Goal: Information Seeking & Learning: Learn about a topic

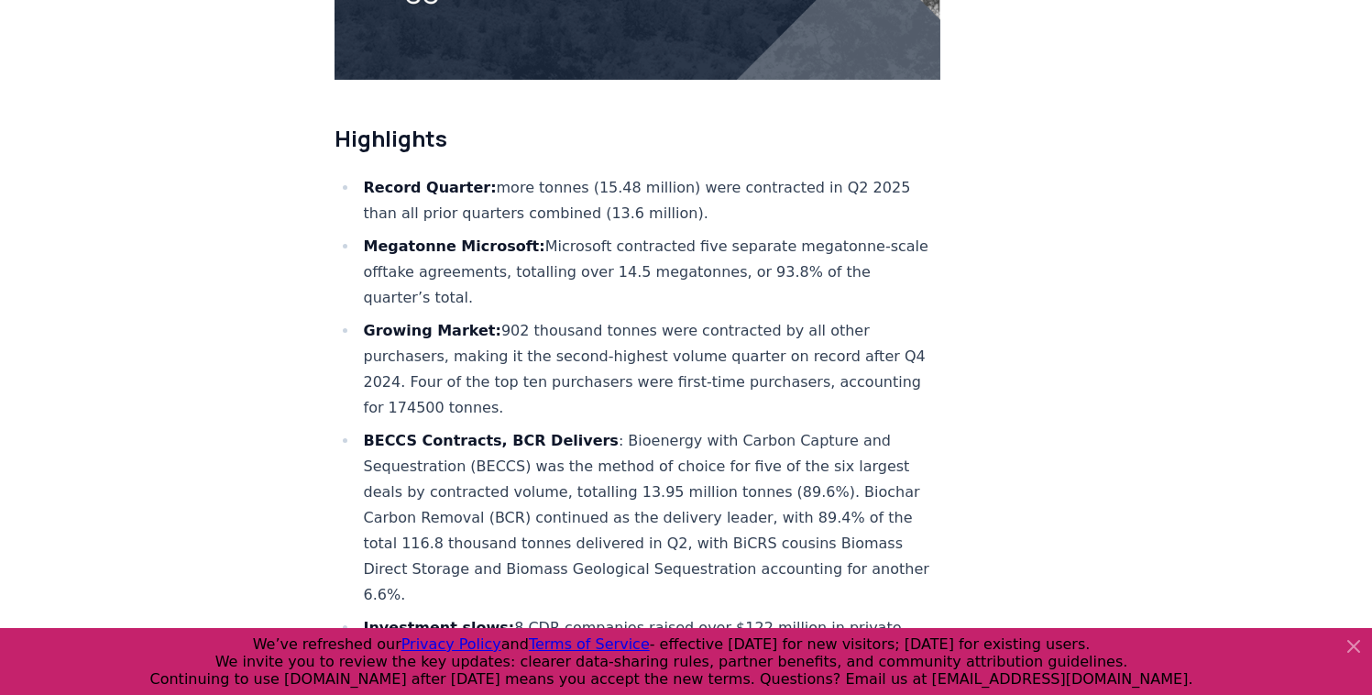
scroll to position [635, 0]
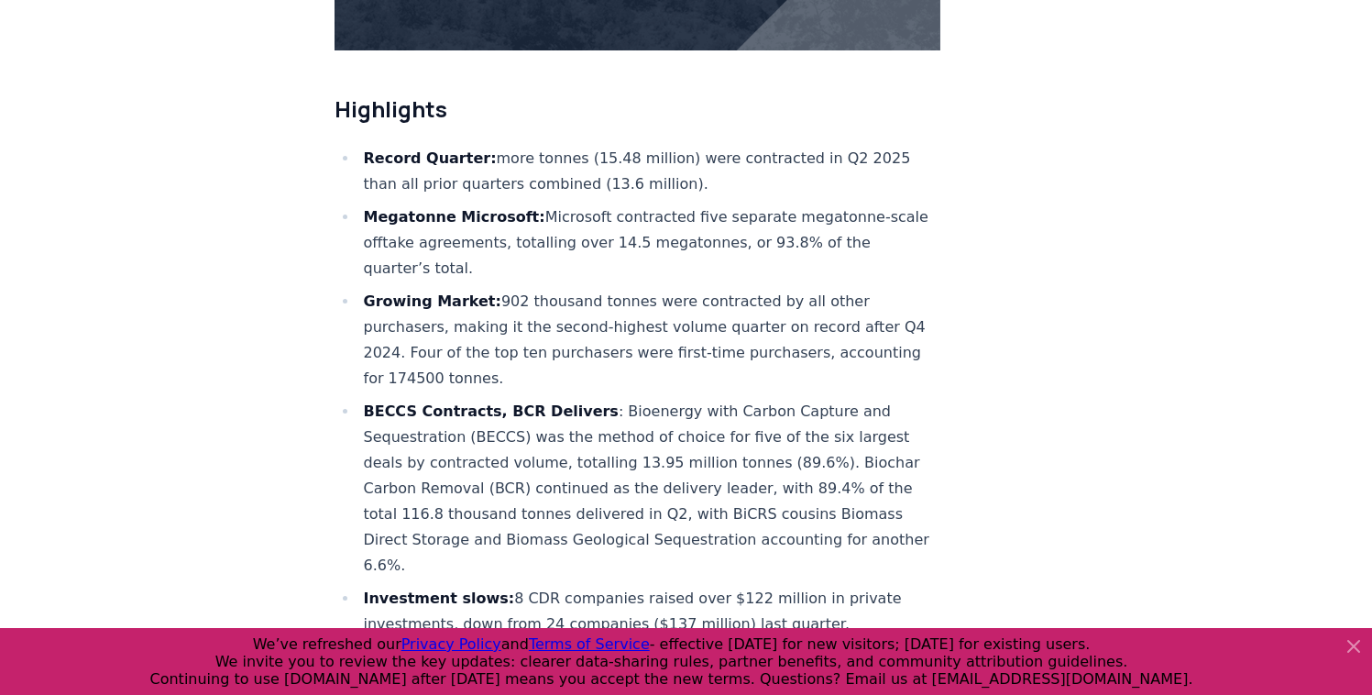
drag, startPoint x: 877, startPoint y: 245, endPoint x: 681, endPoint y: 244, distance: 196.2
click at [681, 244] on li "Megatonne Microsoft: Microsoft contracted five separate megatonne-scale offtake…" at bounding box center [649, 242] width 583 height 77
copy li "93.8% of the quarter’s total."
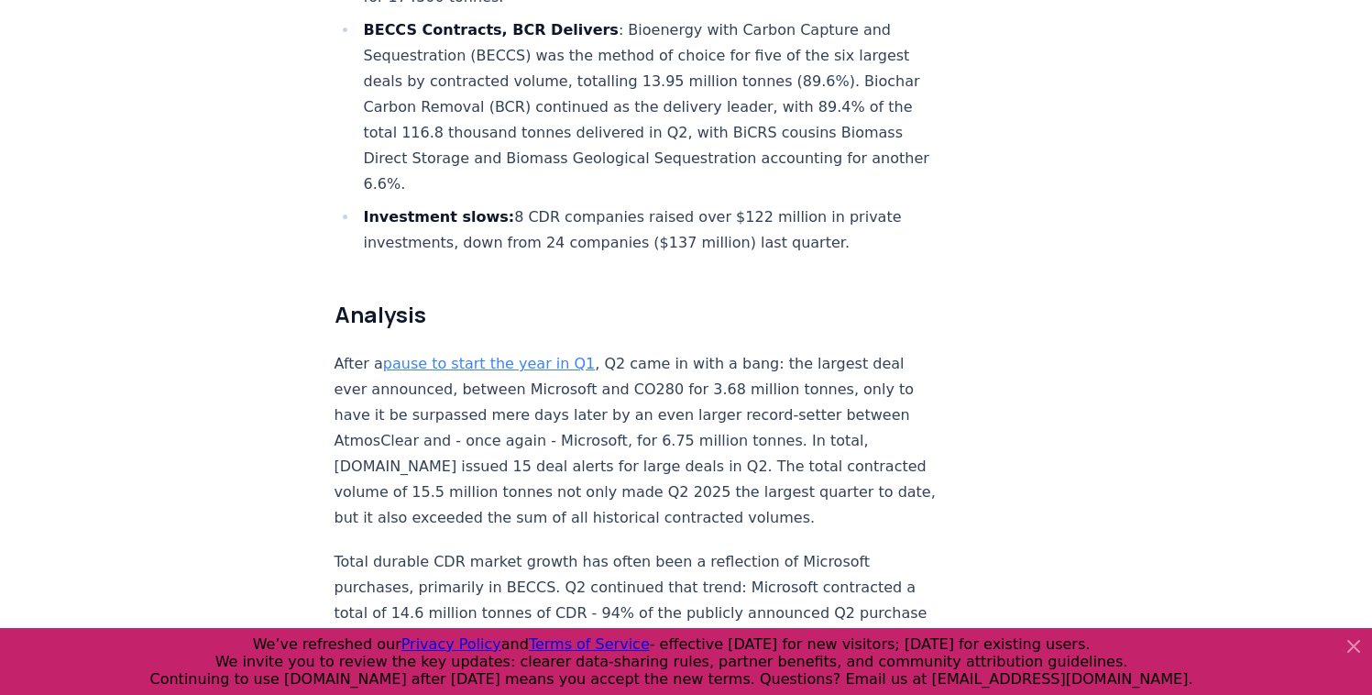
scroll to position [1192, 0]
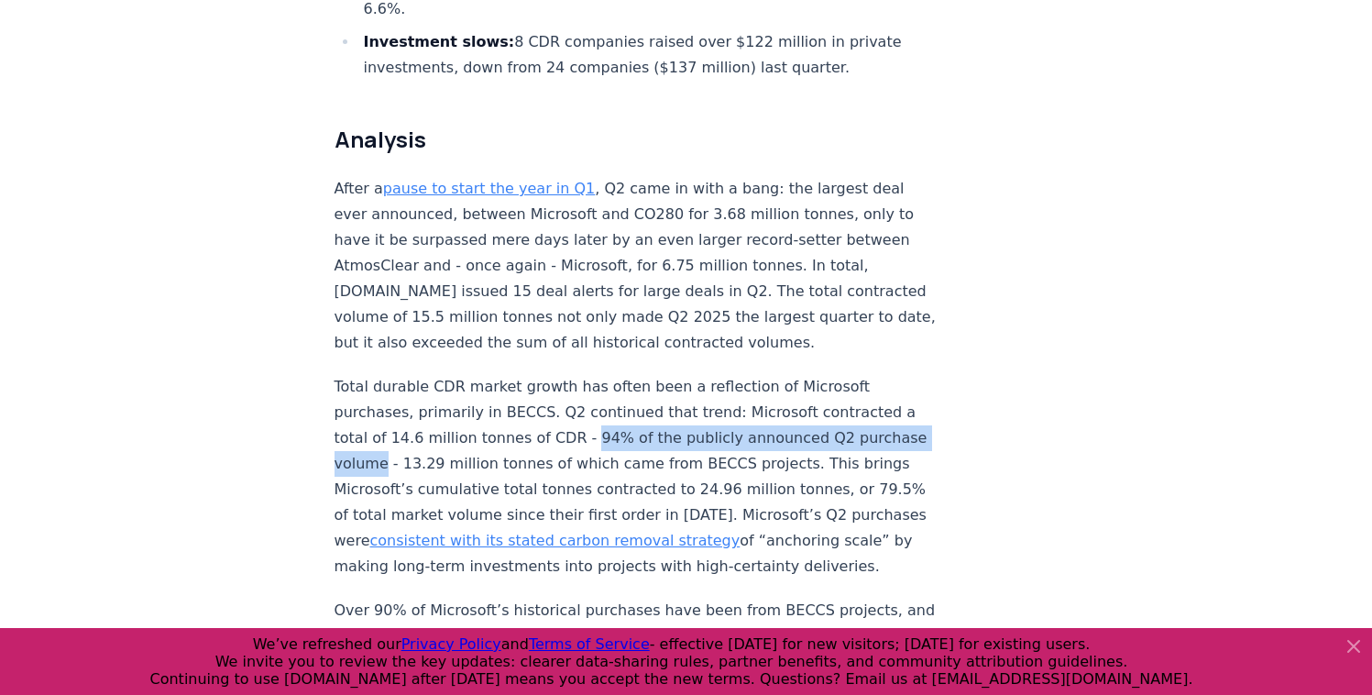
drag, startPoint x: 446, startPoint y: 361, endPoint x: 793, endPoint y: 362, distance: 347.5
click at [793, 374] on p "Total durable CDR market growth has often been a reflection of Microsoft purcha…" at bounding box center [638, 476] width 607 height 205
copy p "94% of the publicly announced Q2 purchase volume"
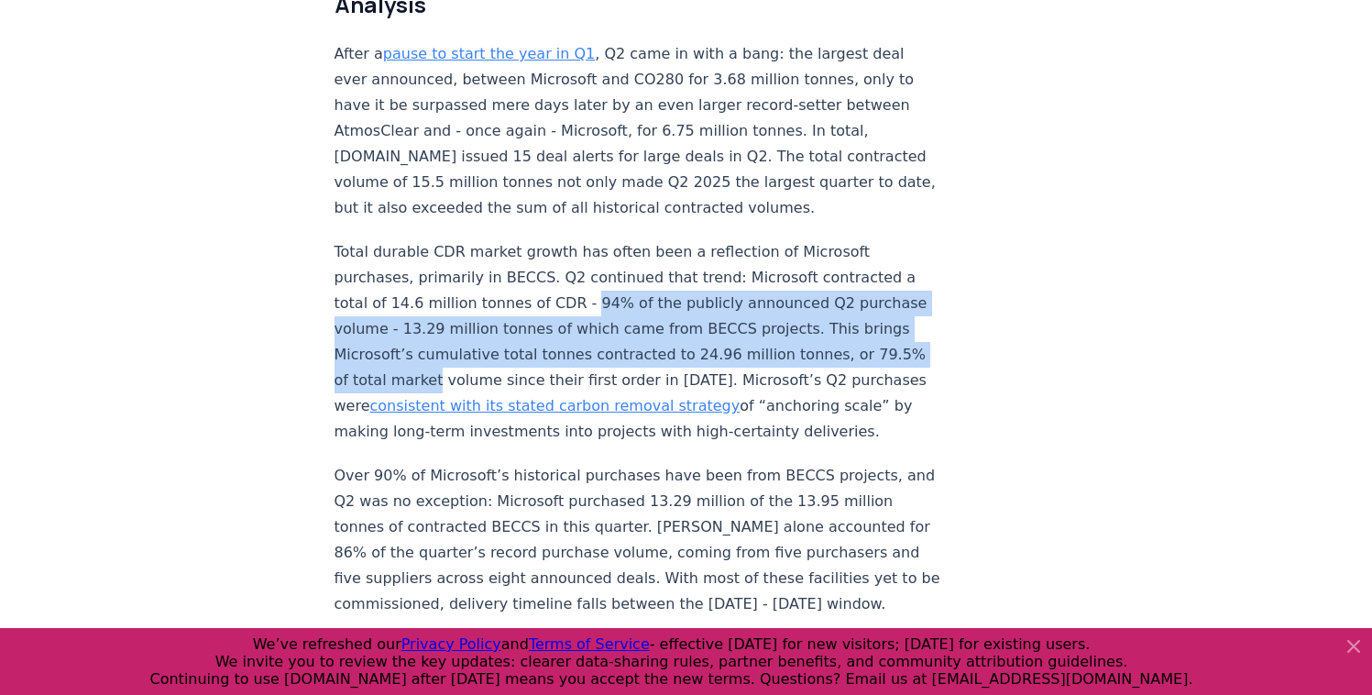
drag, startPoint x: 446, startPoint y: 225, endPoint x: 779, endPoint y: 273, distance: 337.2
click at [779, 273] on p "Total durable CDR market growth has often been a reflection of Microsoft purcha…" at bounding box center [638, 341] width 607 height 205
copy p "94% of the publicly announced Q2 purchase volume - 13.29 million tonnes of whic…"
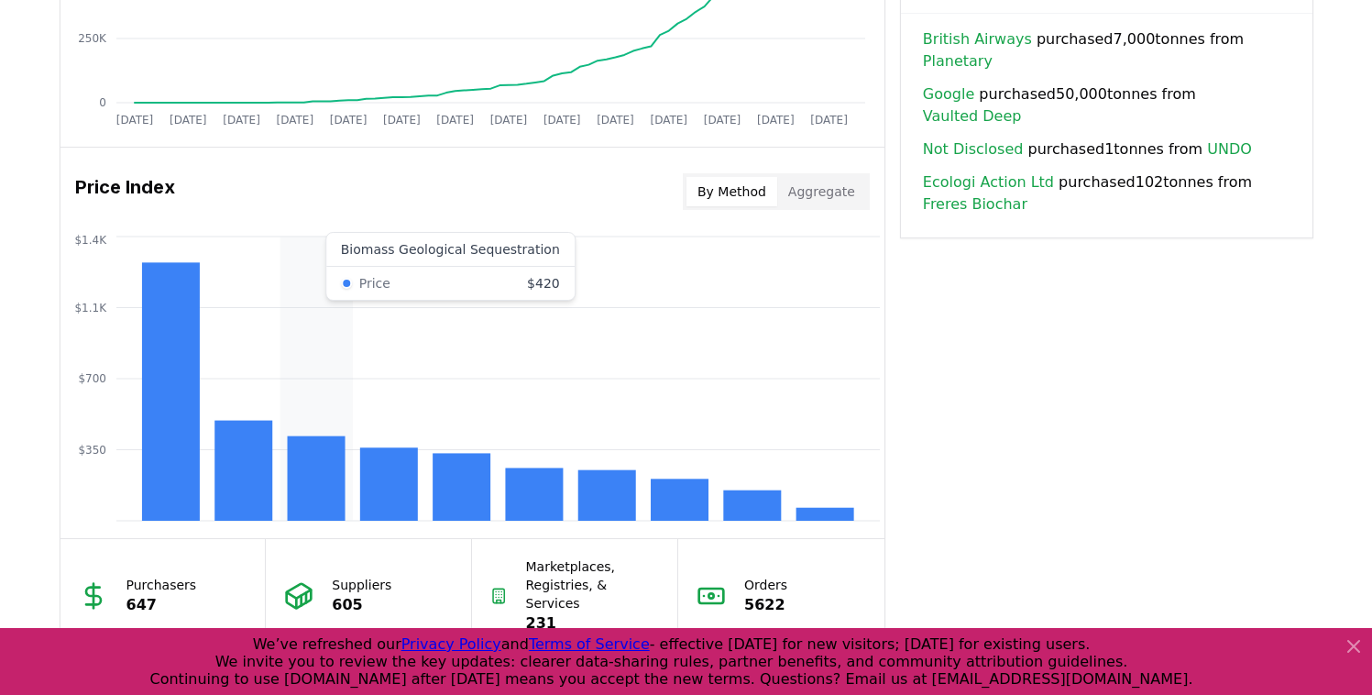
scroll to position [1373, 0]
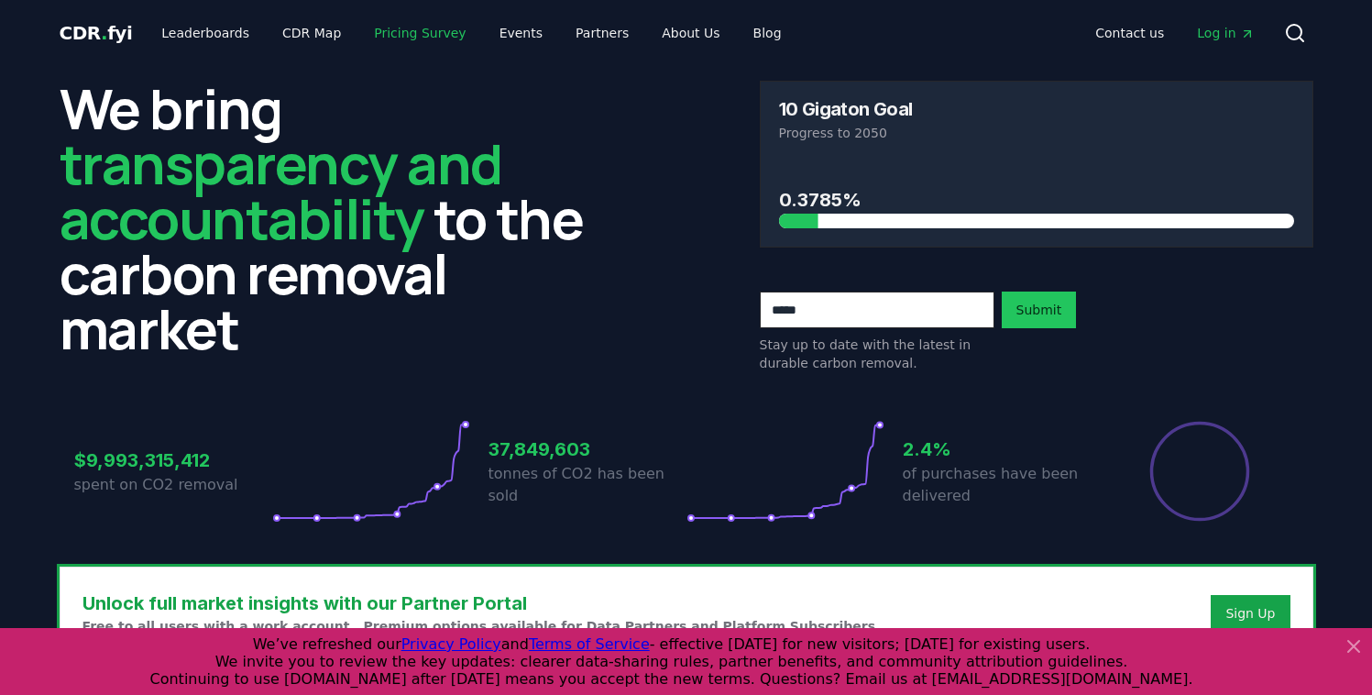
click at [407, 40] on link "Pricing Survey" at bounding box center [419, 33] width 121 height 33
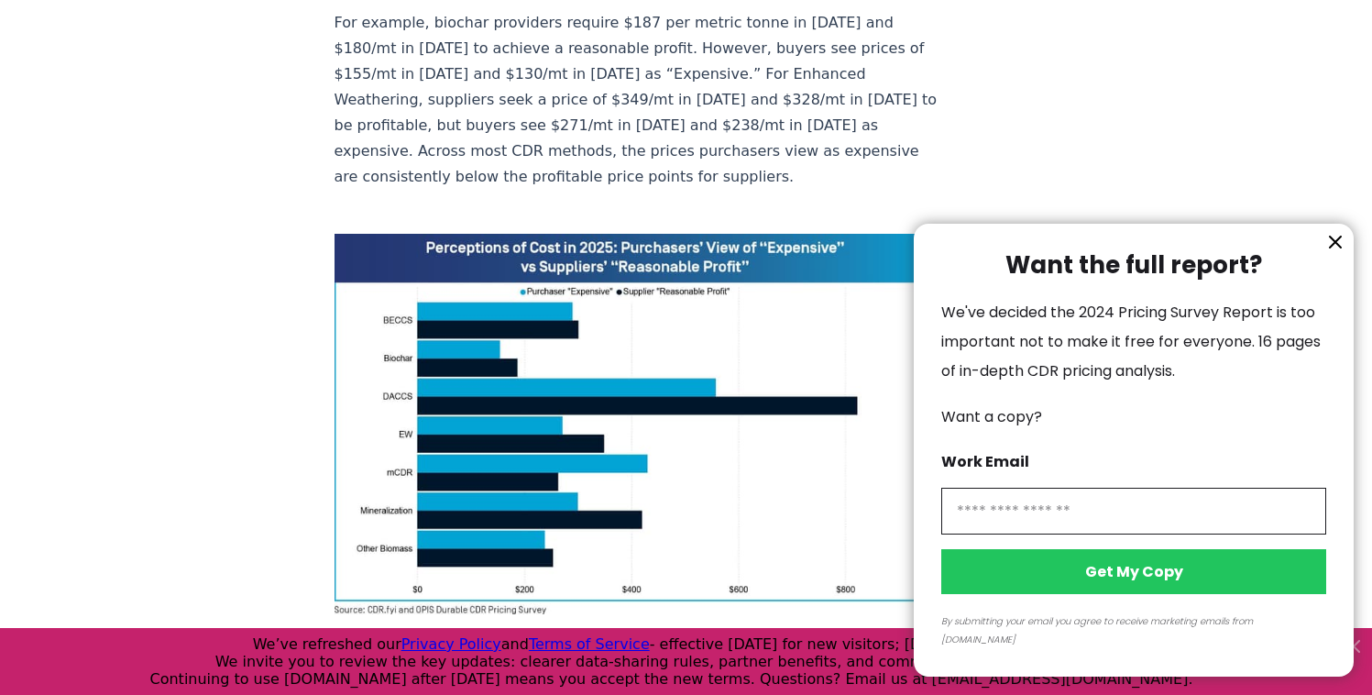
scroll to position [1206, 0]
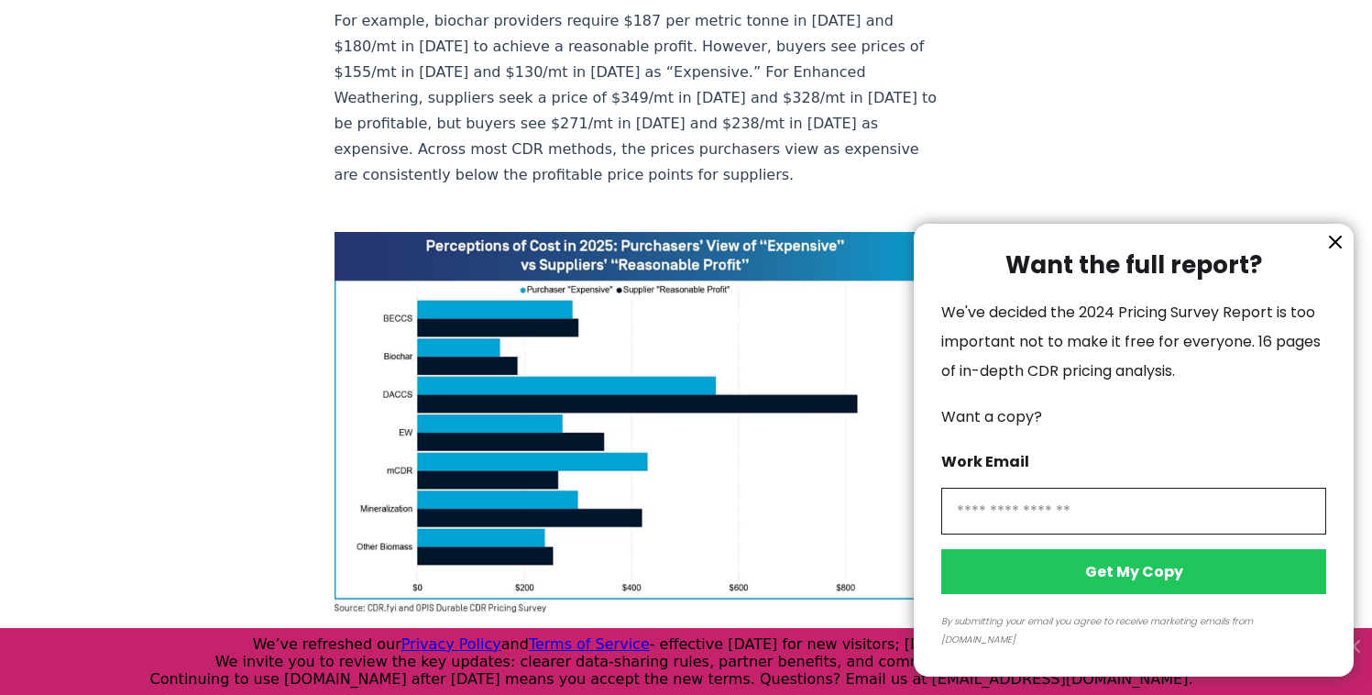
click at [557, 248] on div at bounding box center [686, 347] width 1372 height 695
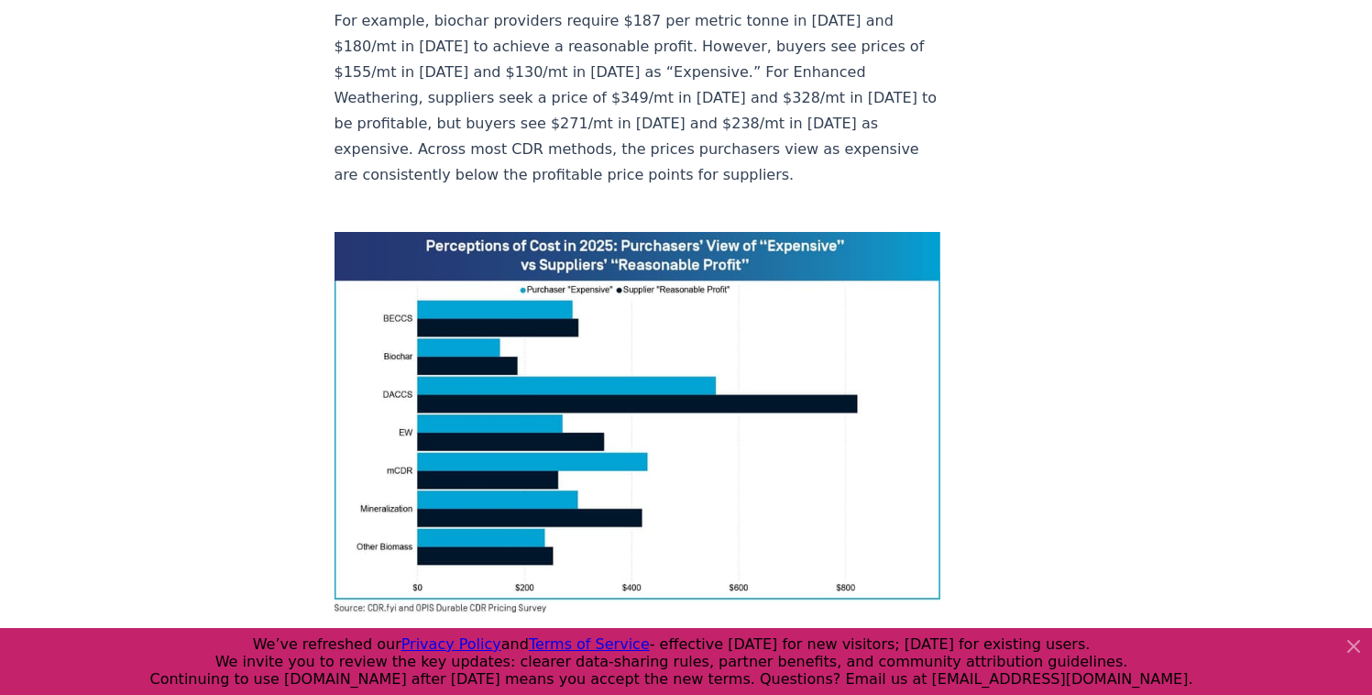
click at [557, 248] on img at bounding box center [638, 422] width 607 height 380
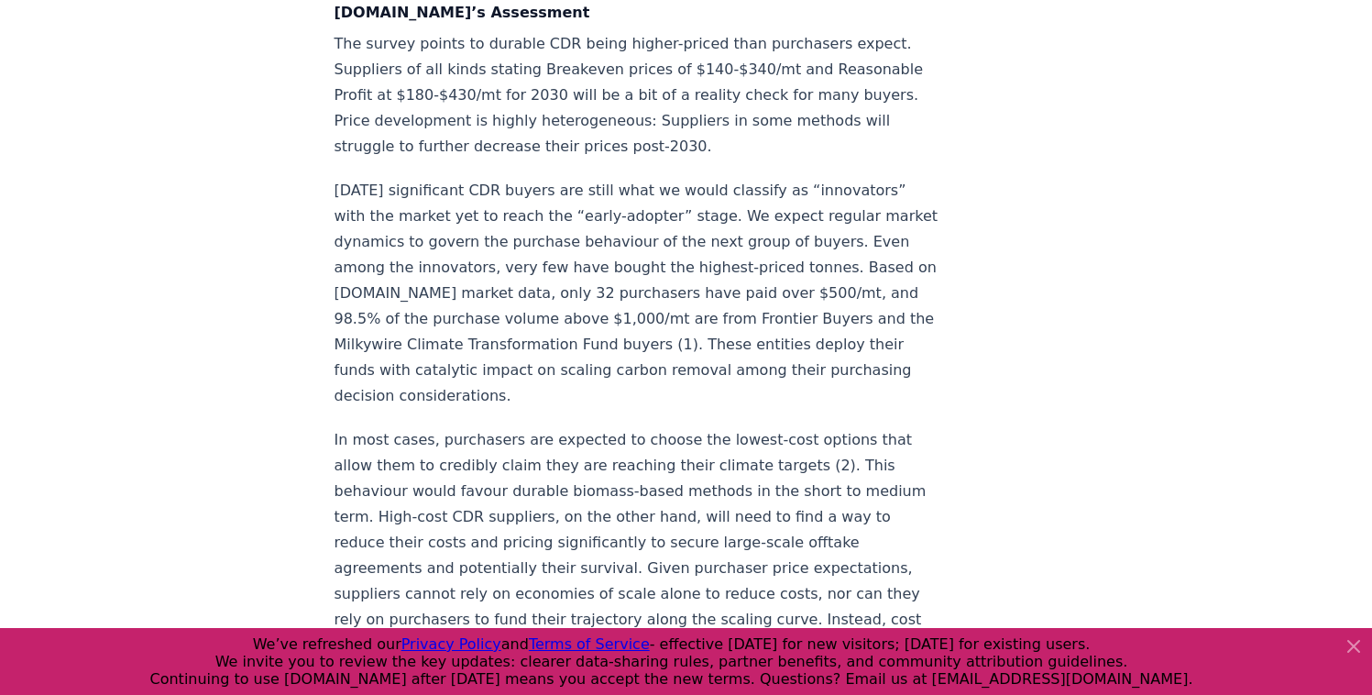
scroll to position [3003, 0]
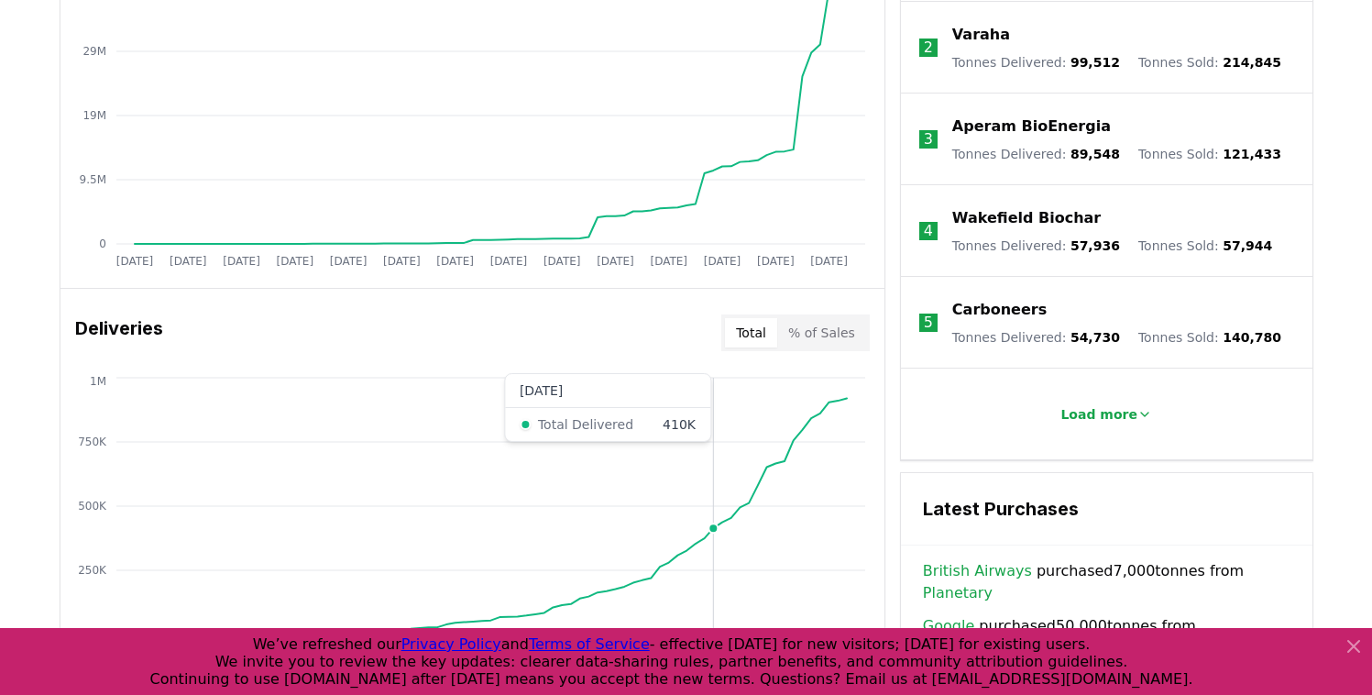
scroll to position [1485, 0]
